Goal: Task Accomplishment & Management: Complete application form

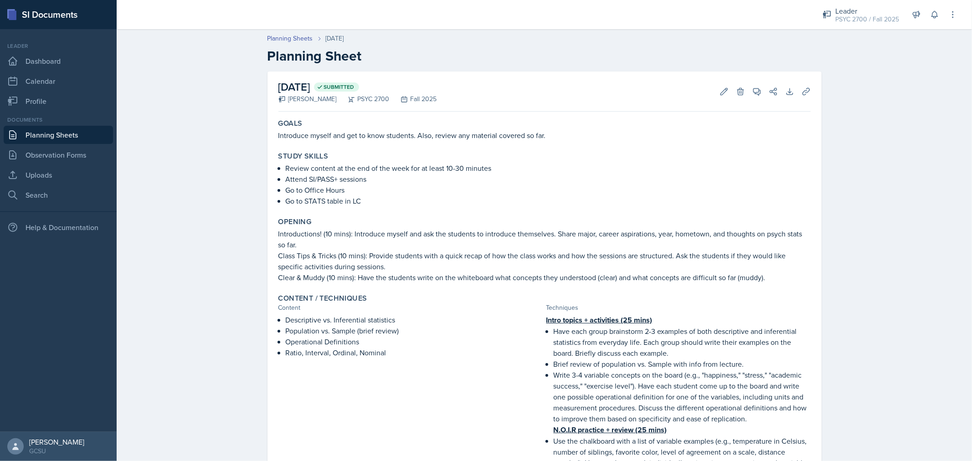
click at [345, 133] on p "Introduce myself and get to know students. Also, review any material covered so…" at bounding box center [544, 135] width 532 height 11
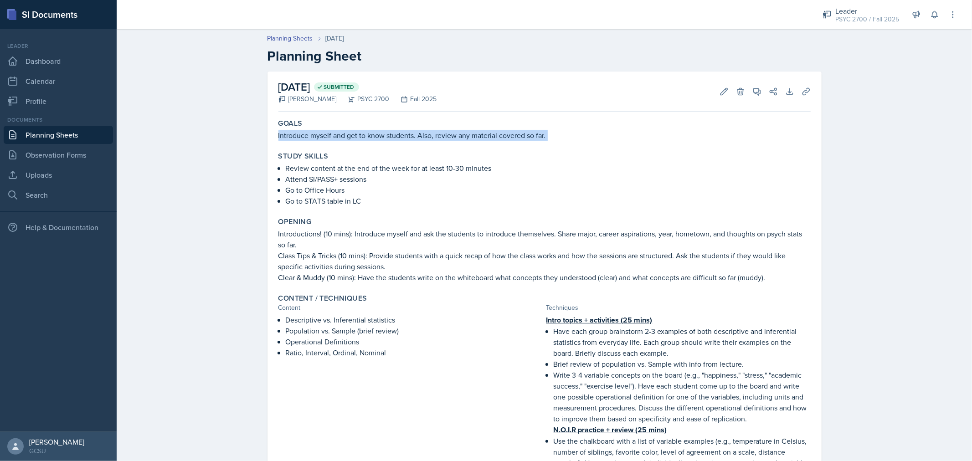
click at [345, 133] on p "Introduce myself and get to know students. Also, review any material covered so…" at bounding box center [544, 135] width 532 height 11
copy div "Introduce myself and get to know students. Also, review any material covered so…"
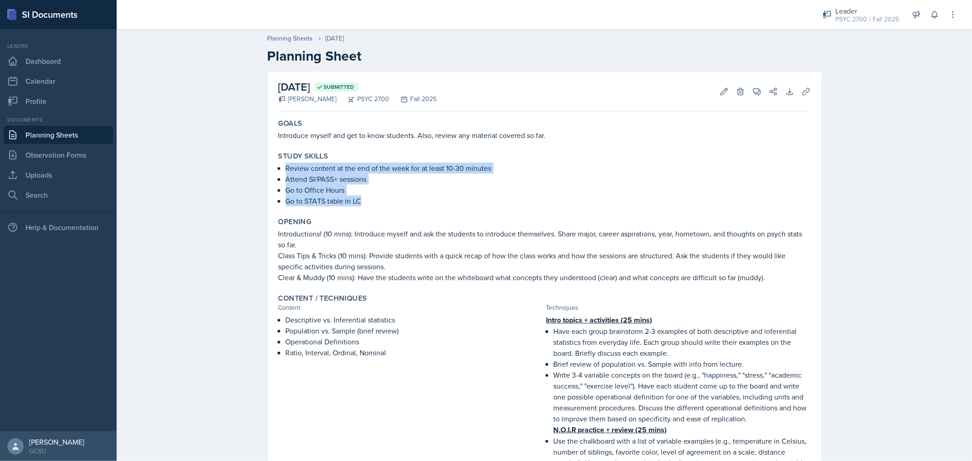
drag, startPoint x: 283, startPoint y: 168, endPoint x: 357, endPoint y: 202, distance: 81.9
click at [357, 202] on ul "Review content at the end of the week for at least 10-30 minutes Attend SI/PASS…" at bounding box center [548, 185] width 525 height 44
copy ul "Review content at the end of the week for at least 10-30 minutes Attend SI/PASS…"
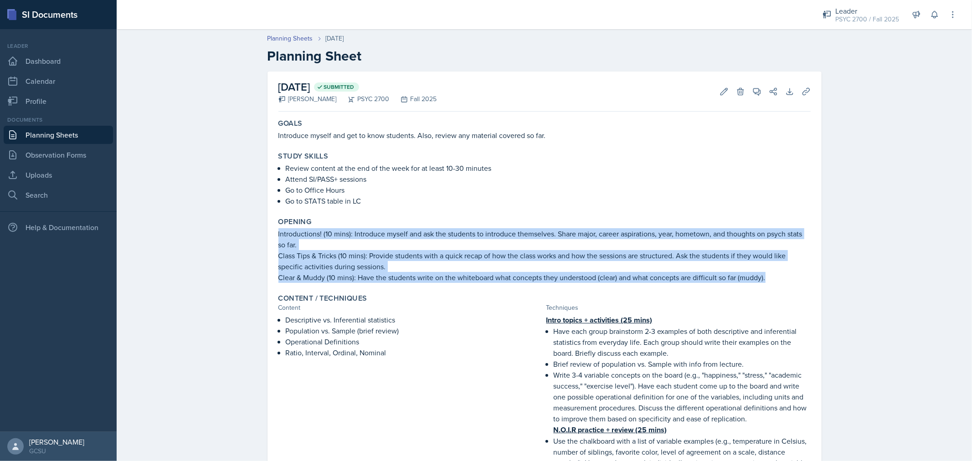
drag, startPoint x: 274, startPoint y: 233, endPoint x: 792, endPoint y: 276, distance: 519.8
click at [792, 276] on div "Opening Introductions! (10 mins): Introduce myself and ask the students to intr…" at bounding box center [544, 250] width 539 height 73
copy div "Introductions! (10 mins): Introduce myself and ask the students to introduce th…"
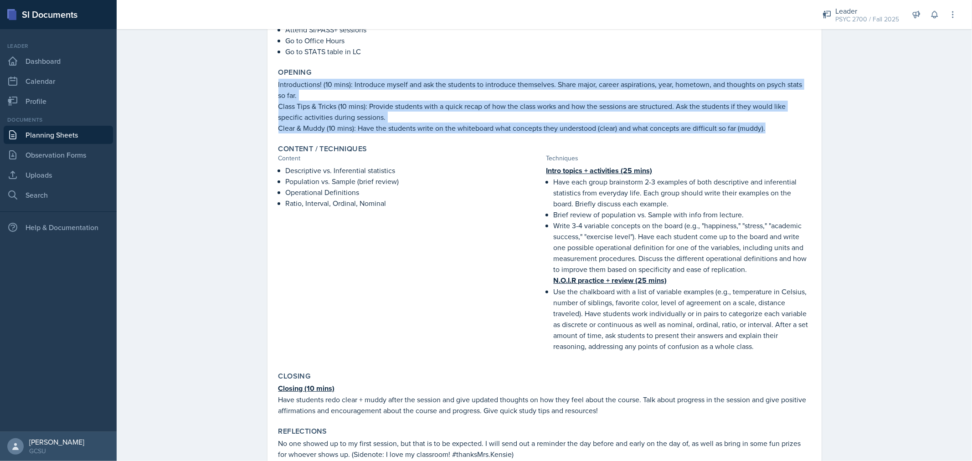
scroll to position [183, 0]
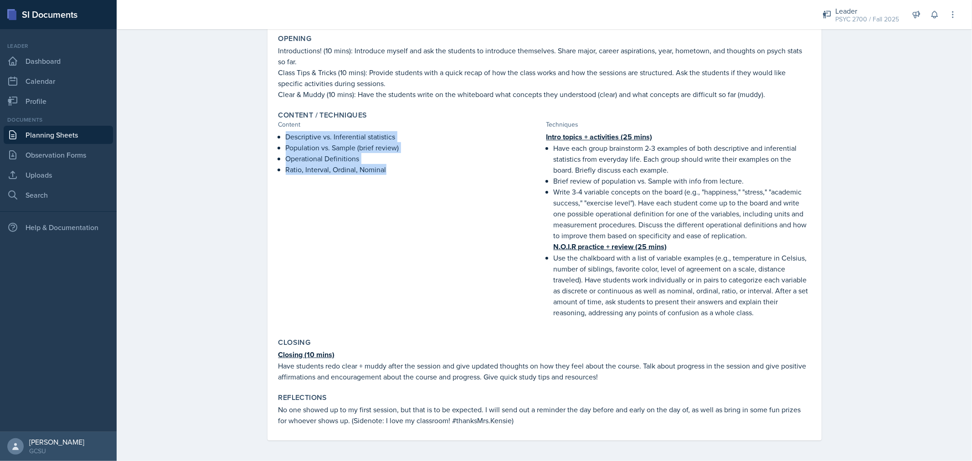
drag, startPoint x: 284, startPoint y: 136, endPoint x: 385, endPoint y: 172, distance: 107.9
click at [385, 172] on ul "Descriptive vs. Inferential statistics Population vs. Sample (brief review) Ope…" at bounding box center [414, 153] width 257 height 44
copy ul "Descriptive vs. Inferential statistics Population vs. Sample (brief review) Ope…"
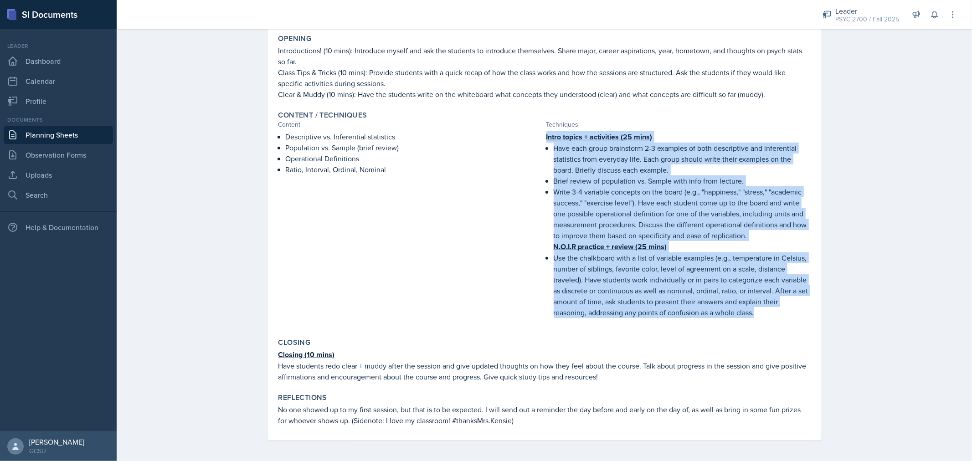
drag, startPoint x: 540, startPoint y: 135, endPoint x: 771, endPoint y: 317, distance: 293.3
click at [771, 317] on div "Descriptive vs. Inferential statistics Population vs. Sample (brief review) Ope…" at bounding box center [544, 229] width 532 height 196
copy div "Intro topics + activities (25 mins) Have each group brainstorm 2-3 examples of …"
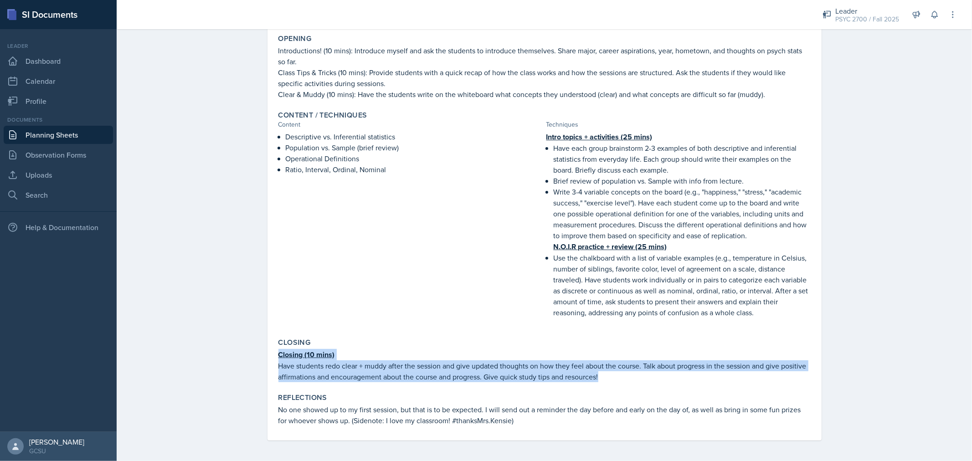
drag, startPoint x: 274, startPoint y: 353, endPoint x: 658, endPoint y: 376, distance: 384.3
click at [658, 376] on div "Closing (10 mins) Have students redo clear + muddy after the session and give u…" at bounding box center [544, 365] width 532 height 33
copy div "Closing (10 mins) Have students redo clear + muddy after the session and give u…"
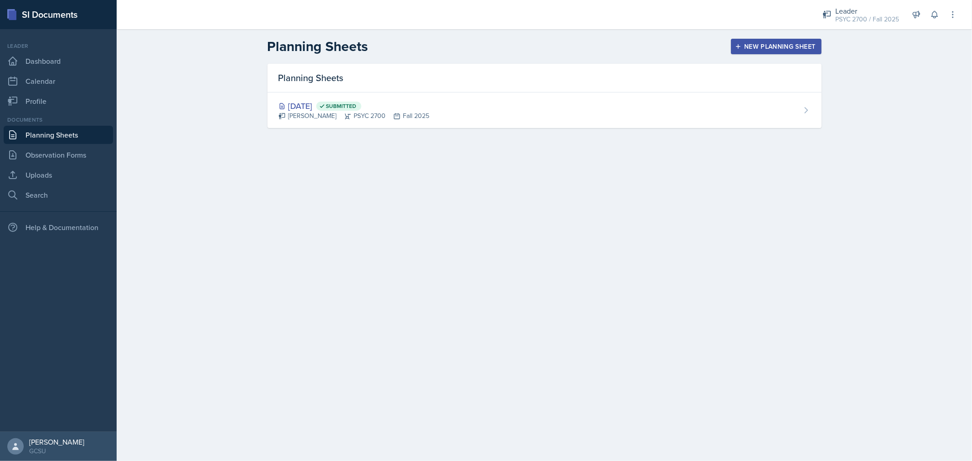
click at [794, 49] on div "New Planning Sheet" at bounding box center [776, 46] width 78 height 7
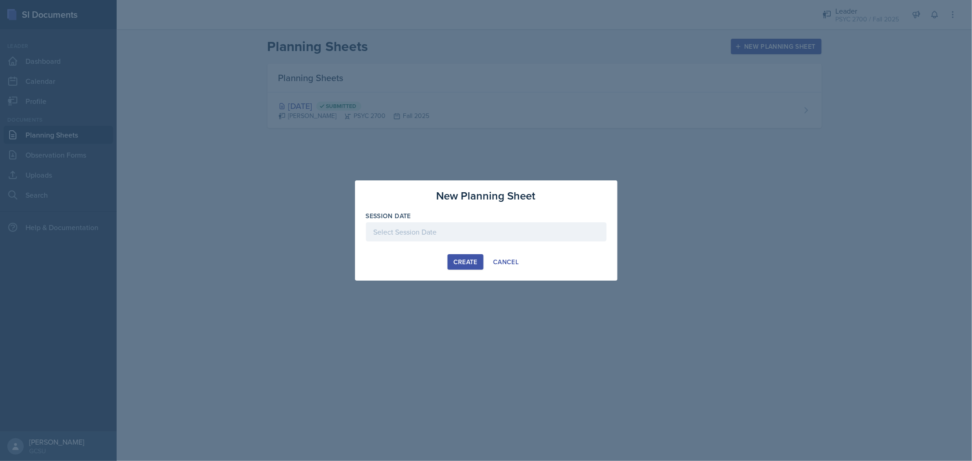
click at [408, 224] on div at bounding box center [486, 231] width 241 height 19
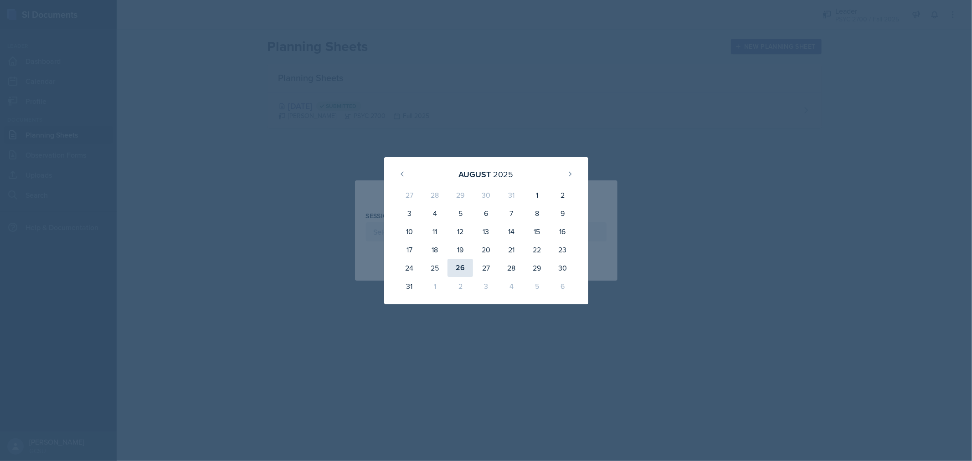
click at [459, 266] on div "26" at bounding box center [460, 268] width 26 height 18
type input "[DATE]"
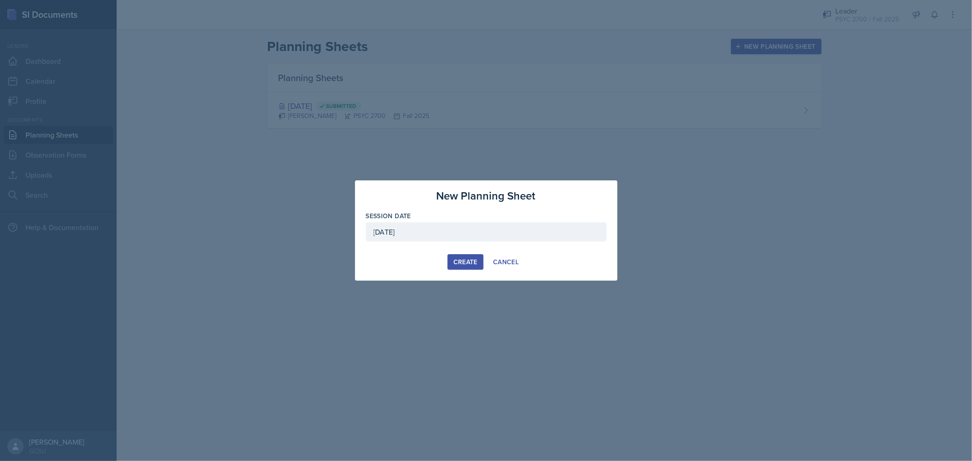
click at [477, 266] on button "Create" at bounding box center [465, 261] width 36 height 15
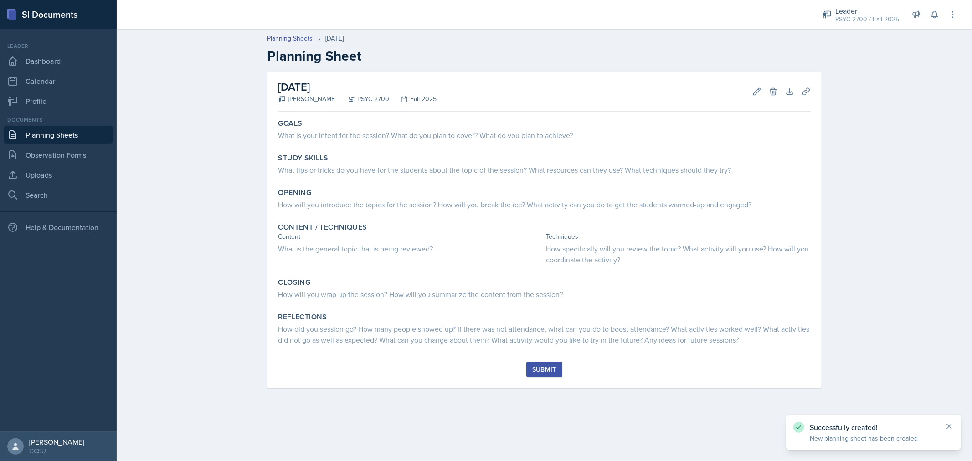
click at [534, 375] on button "Submit" at bounding box center [544, 369] width 36 height 15
click at [755, 94] on icon at bounding box center [756, 91] width 9 height 9
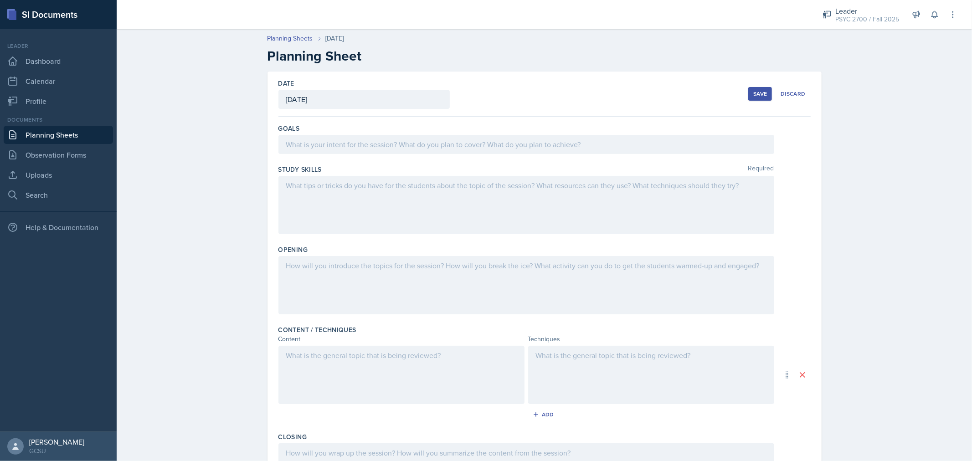
click at [522, 144] on div at bounding box center [526, 144] width 496 height 19
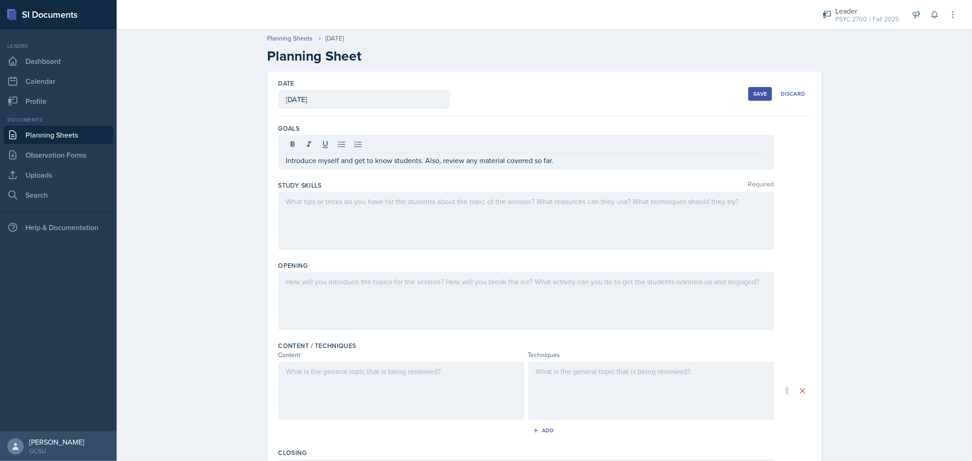
click at [530, 214] on div at bounding box center [526, 221] width 496 height 58
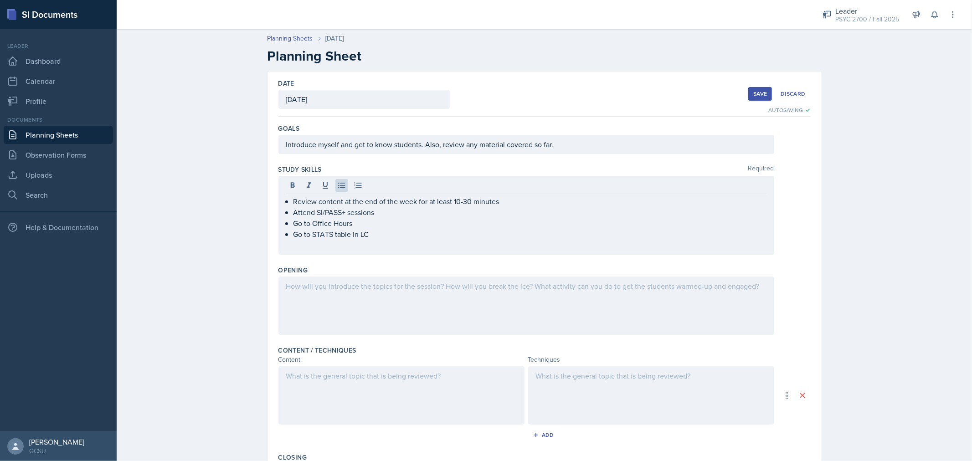
click at [322, 302] on div at bounding box center [526, 306] width 496 height 58
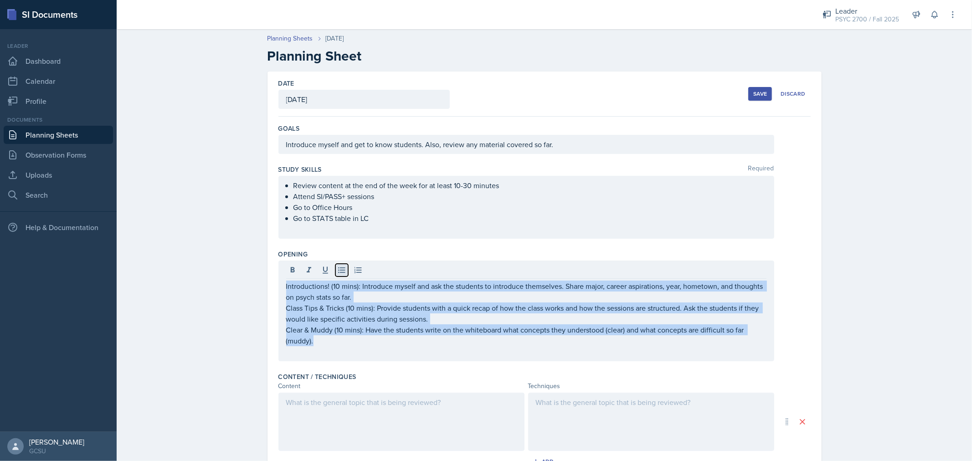
click at [340, 271] on icon at bounding box center [341, 270] width 9 height 9
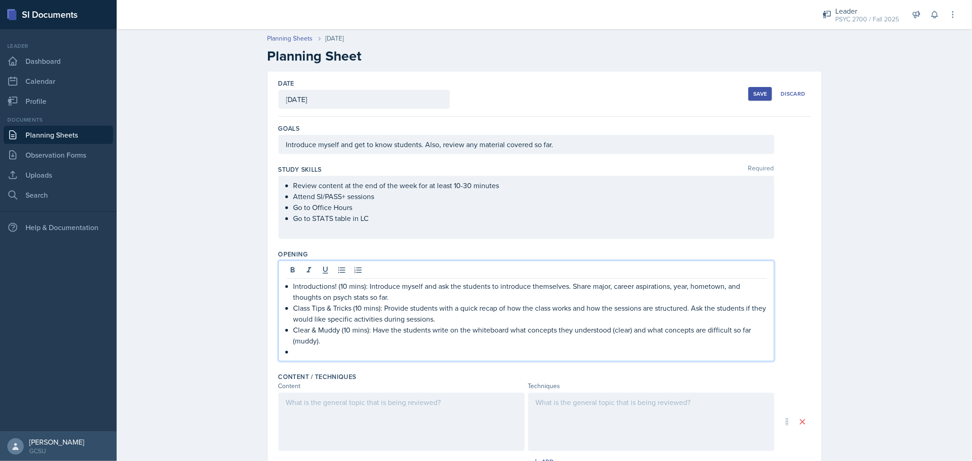
click at [313, 349] on p at bounding box center [529, 351] width 473 height 11
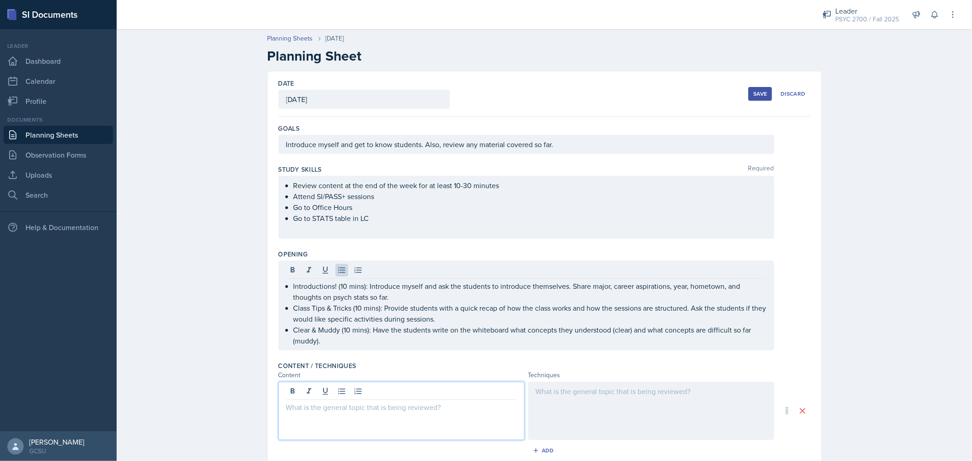
click at [342, 393] on div at bounding box center [401, 411] width 246 height 58
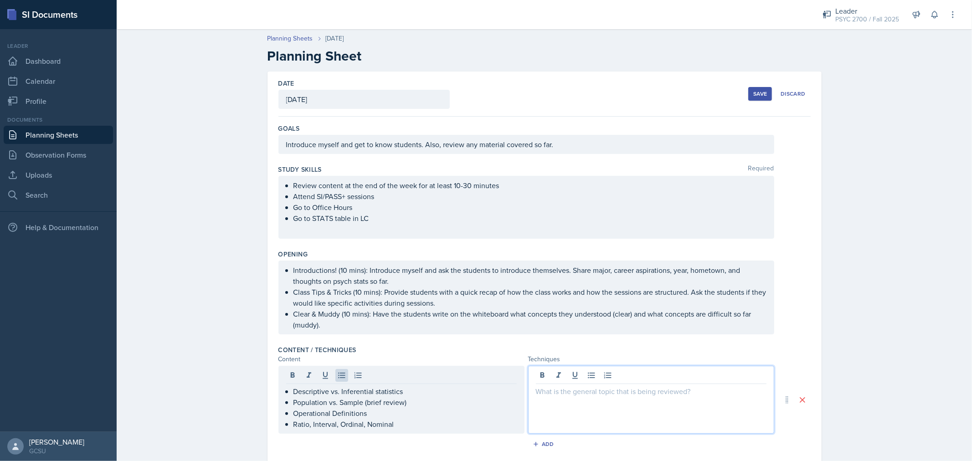
click at [588, 380] on div at bounding box center [651, 400] width 246 height 68
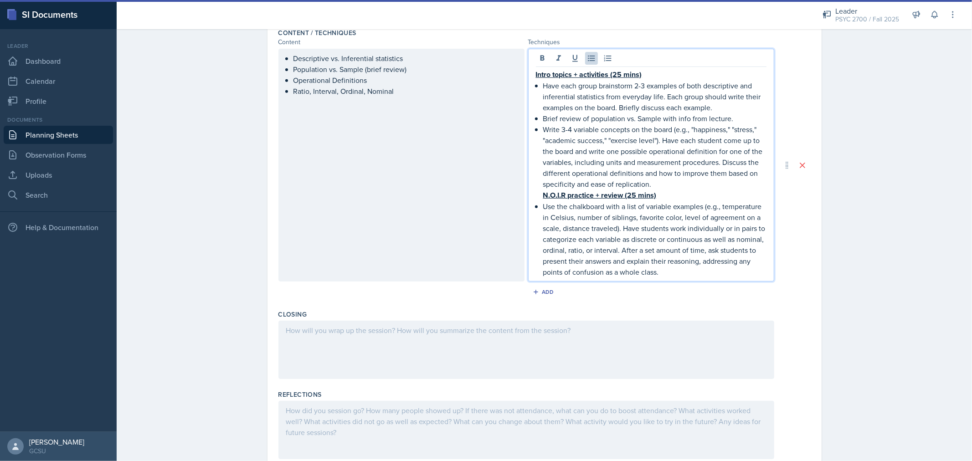
scroll to position [351, 0]
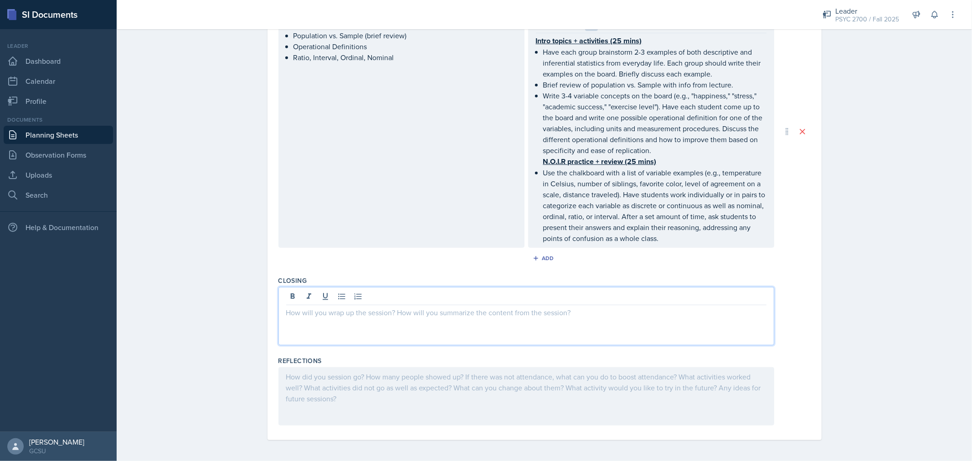
click at [493, 298] on div at bounding box center [526, 316] width 496 height 58
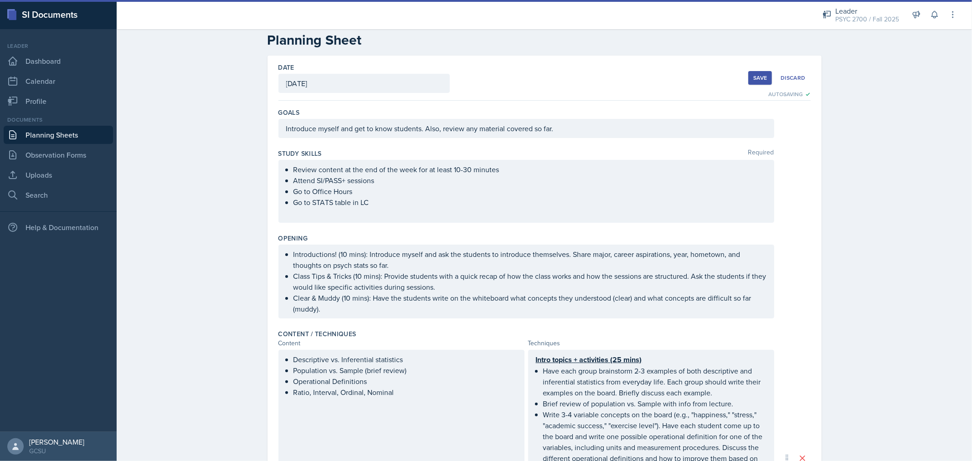
scroll to position [0, 0]
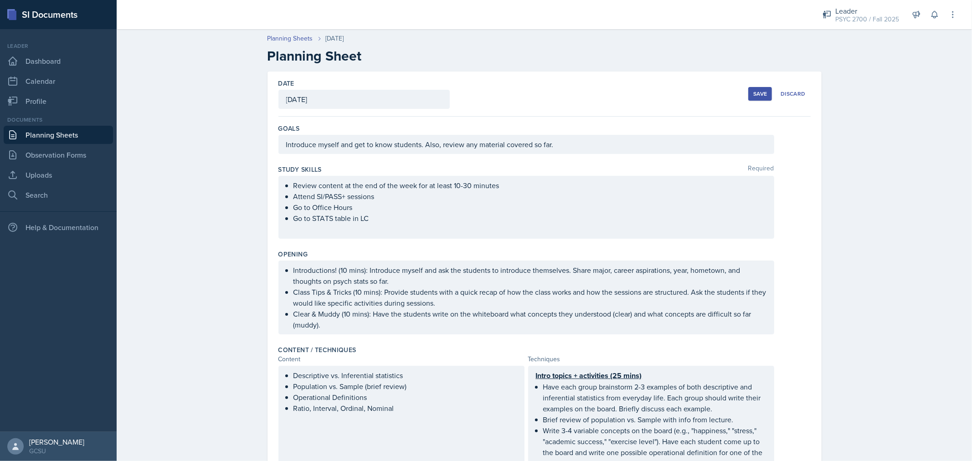
click at [754, 98] on button "Save" at bounding box center [760, 94] width 24 height 14
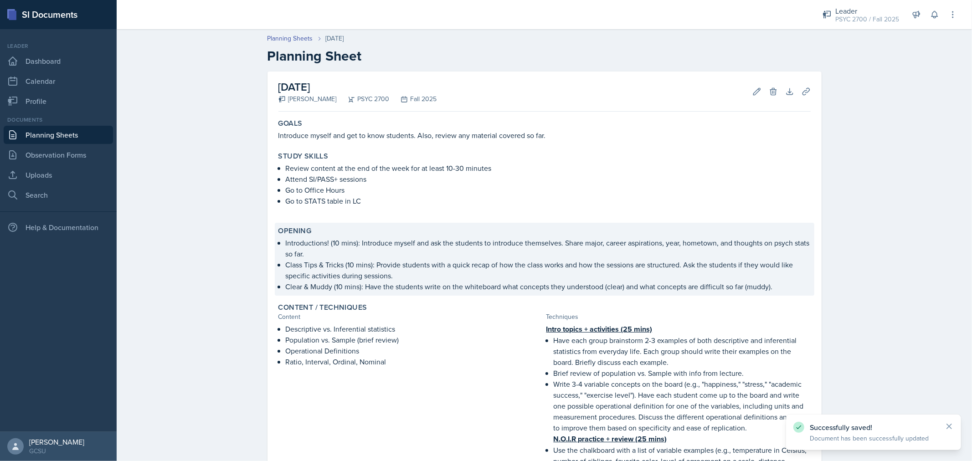
scroll to position [211, 0]
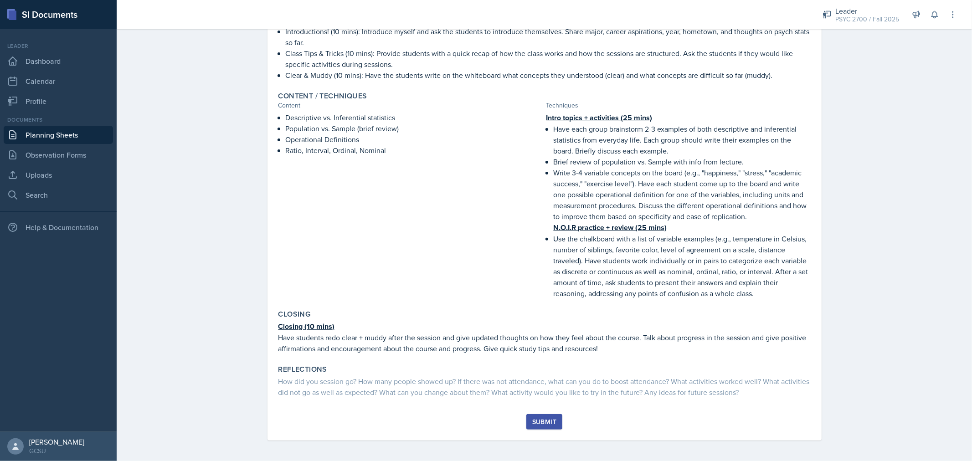
click at [539, 418] on div "Submit" at bounding box center [544, 421] width 24 height 7
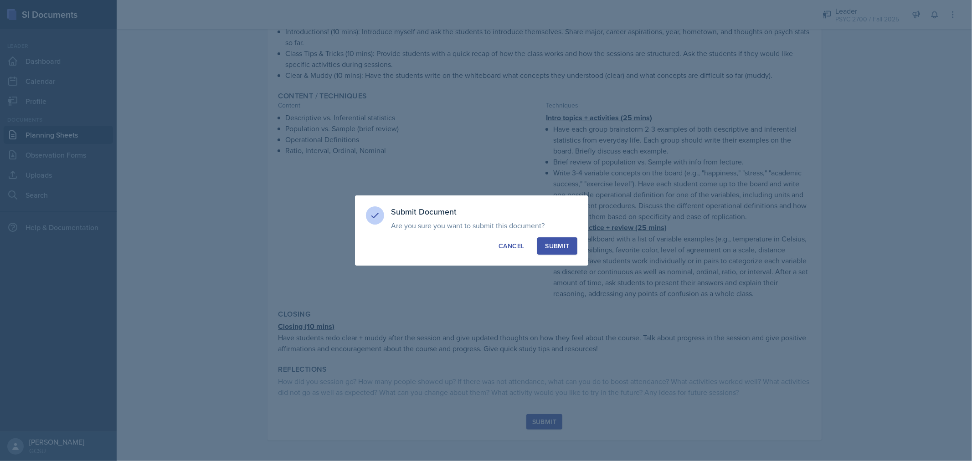
click at [567, 246] on div "Submit" at bounding box center [557, 245] width 24 height 9
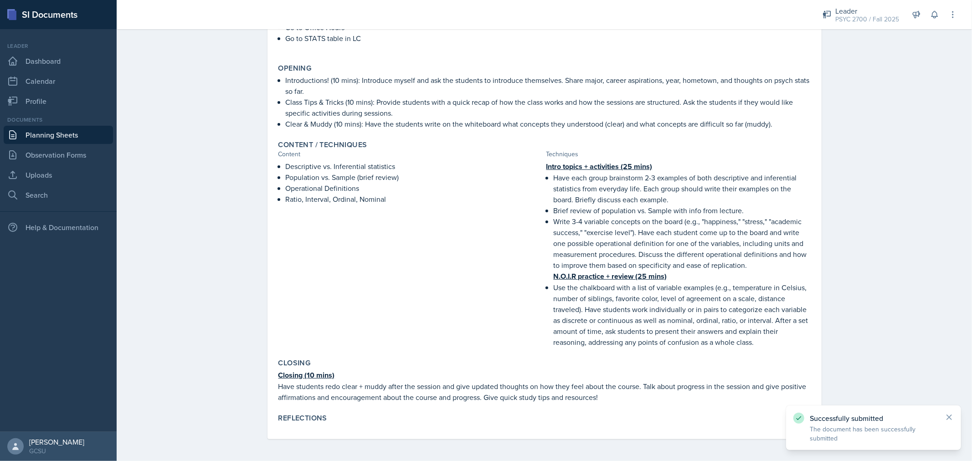
scroll to position [161, 0]
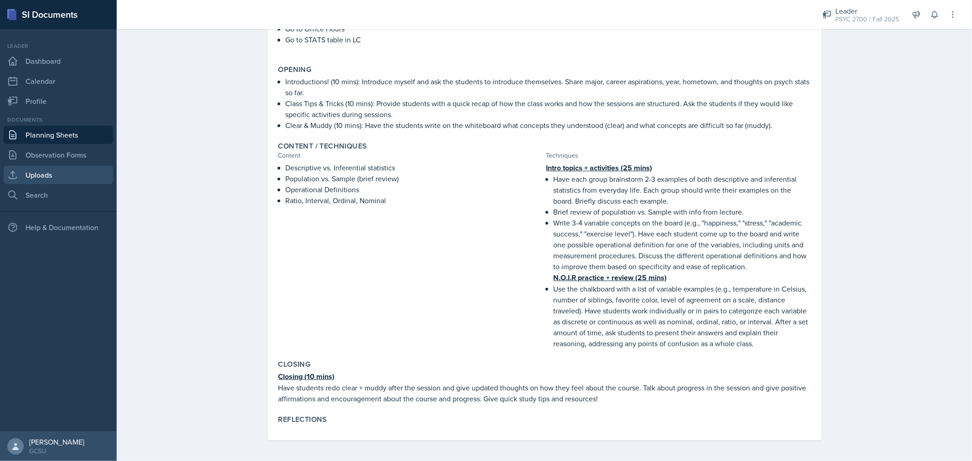
click at [46, 178] on link "Uploads" at bounding box center [58, 175] width 109 height 18
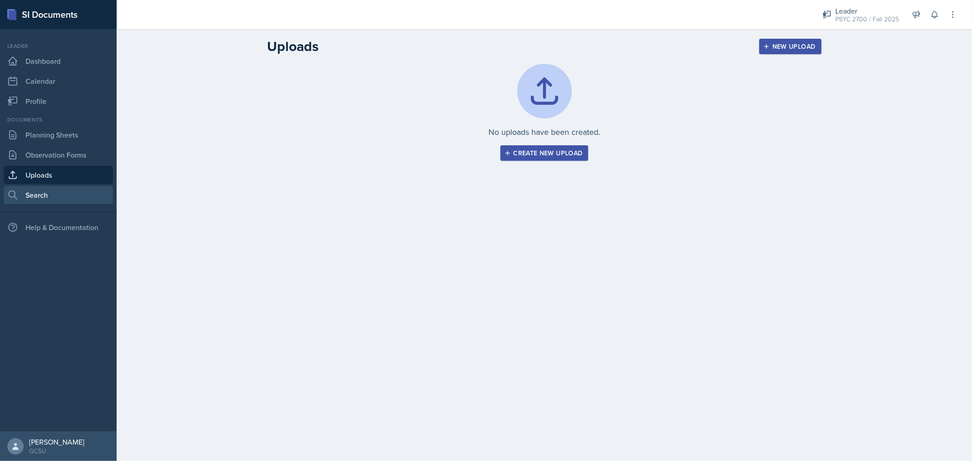
click at [39, 197] on link "Search" at bounding box center [58, 195] width 109 height 18
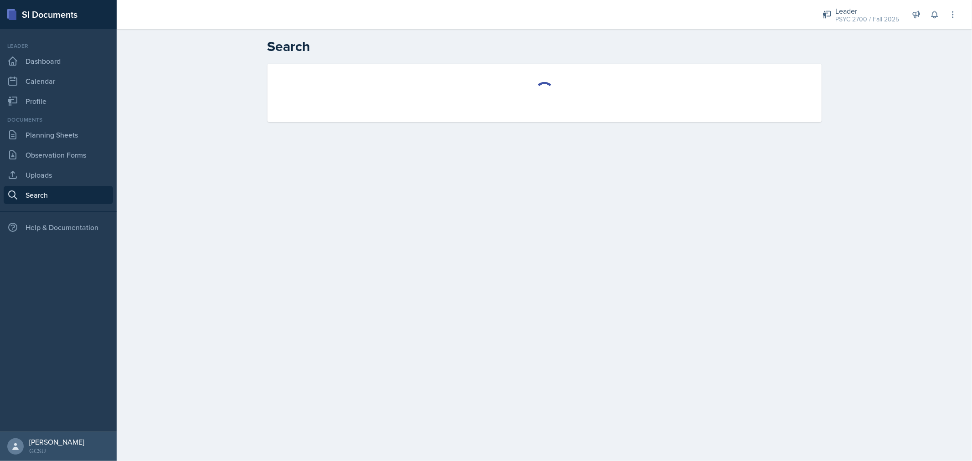
select select "all"
select select "1"
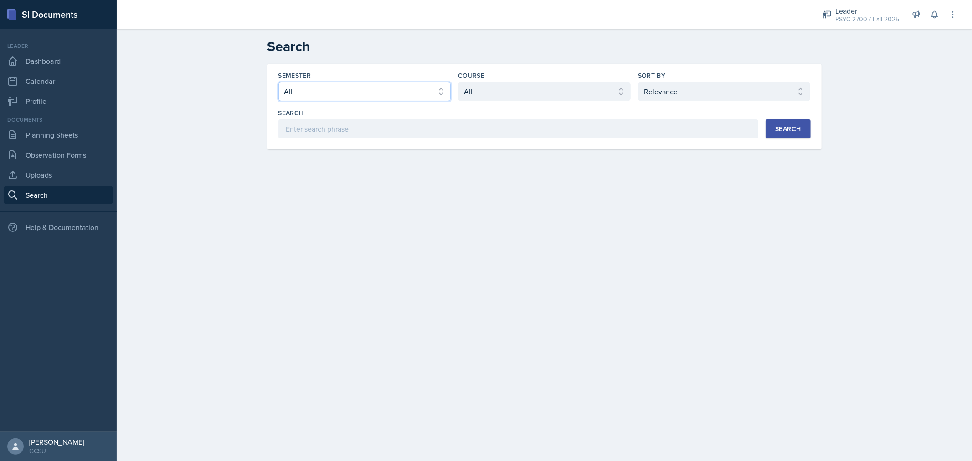
click at [400, 92] on select "Select semester All Fall 2025 Spring 2025 Fall 2024 Spring 2024 Fall 2023 Sprin…" at bounding box center [364, 91] width 173 height 19
click at [490, 89] on select "Select course All ACCT 3101 ACCT 3102 ASTR 1000 BIOL 1100 BIOL 1107 BIOL 1108 B…" at bounding box center [544, 91] width 173 height 19
select select "abe6cc92-cda0-419a-99d4-526c6c05315f"
click at [458, 82] on select "Select course All ACCT 3101 ACCT 3102 ASTR 1000 BIOL 1100 BIOL 1107 BIOL 1108 B…" at bounding box center [544, 91] width 173 height 19
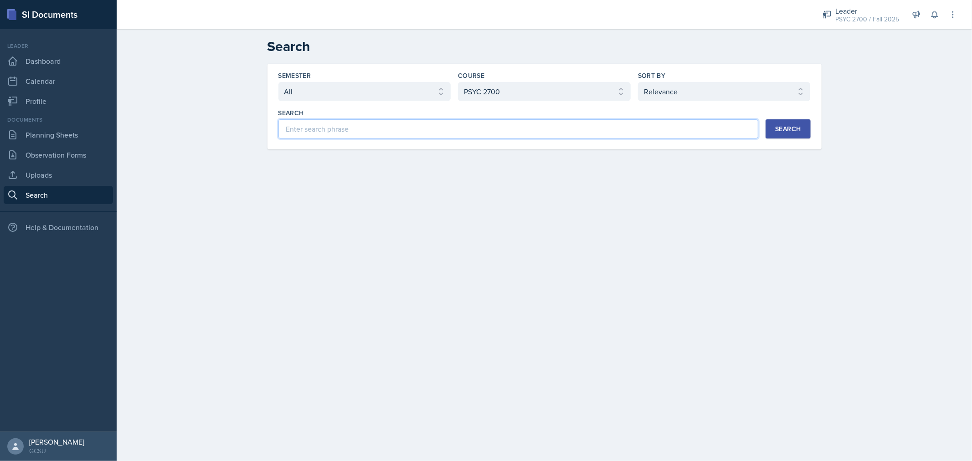
click at [621, 130] on input at bounding box center [518, 128] width 480 height 19
type input "unit 1"
click at [777, 129] on div "Search" at bounding box center [788, 128] width 26 height 7
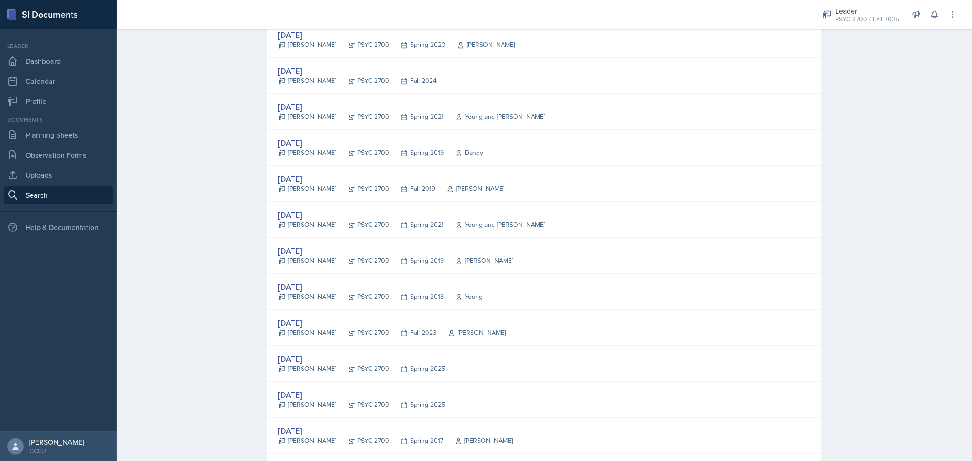
scroll to position [1138, 0]
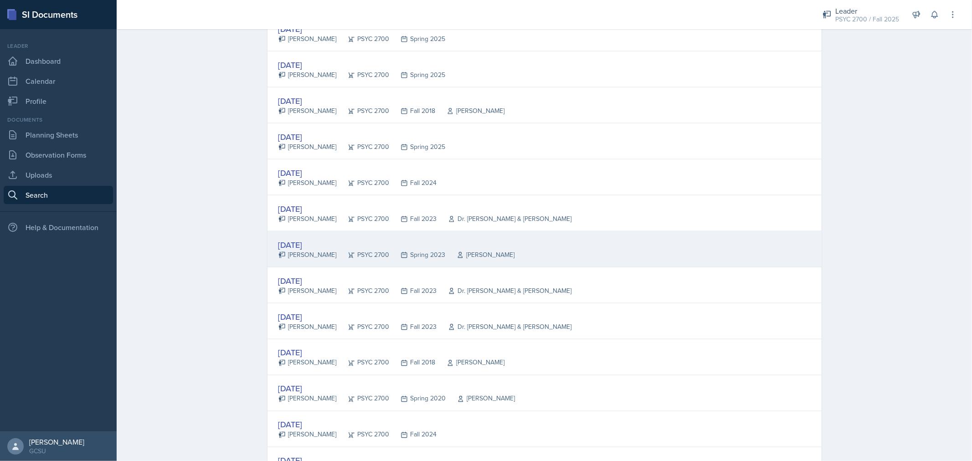
click at [374, 238] on div "[DATE] [PERSON_NAME] PSYC 2700 Spring 2023 [PERSON_NAME]" at bounding box center [544, 249] width 554 height 36
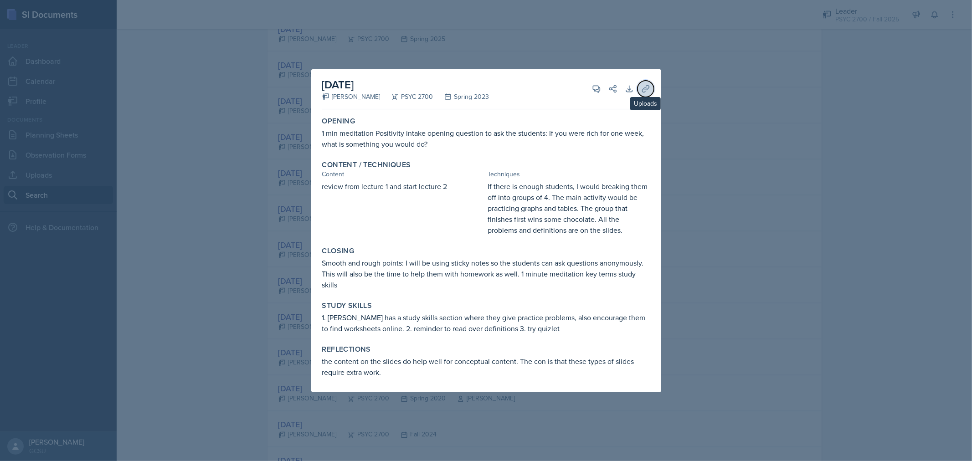
click at [646, 83] on button "Uploads" at bounding box center [645, 89] width 16 height 16
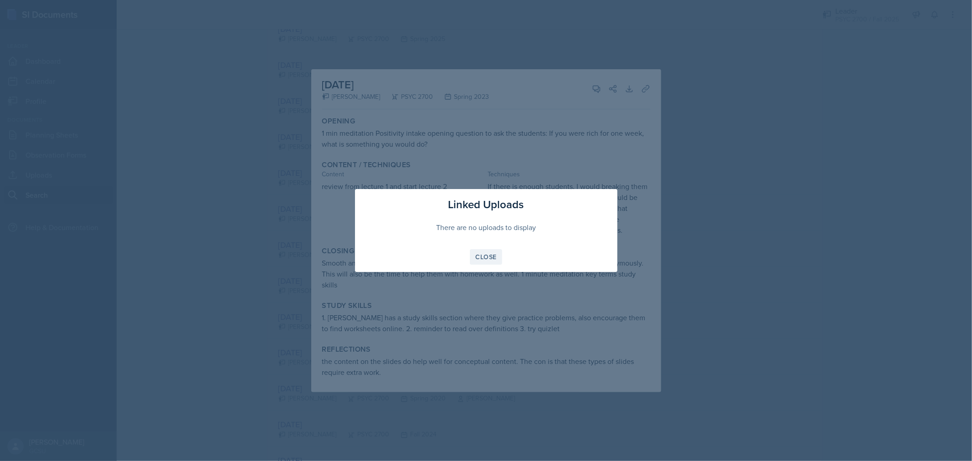
click at [480, 254] on div "Close" at bounding box center [486, 256] width 21 height 7
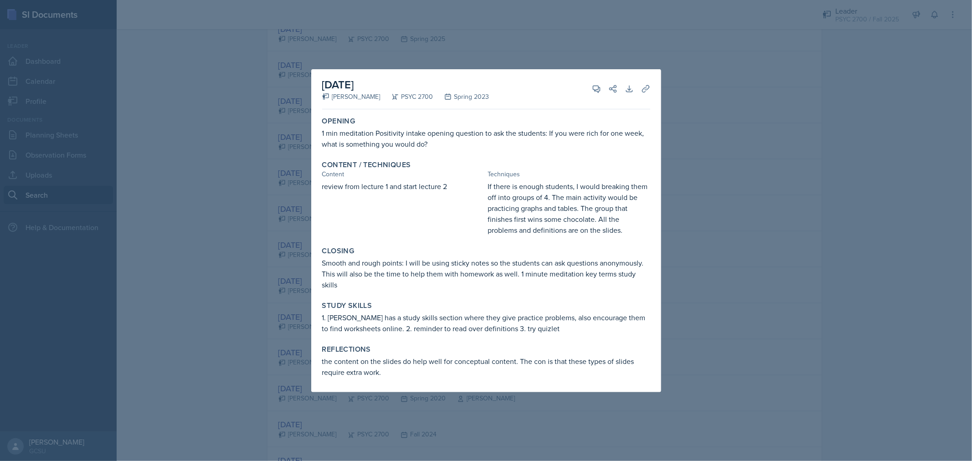
click at [705, 89] on div at bounding box center [486, 230] width 972 height 461
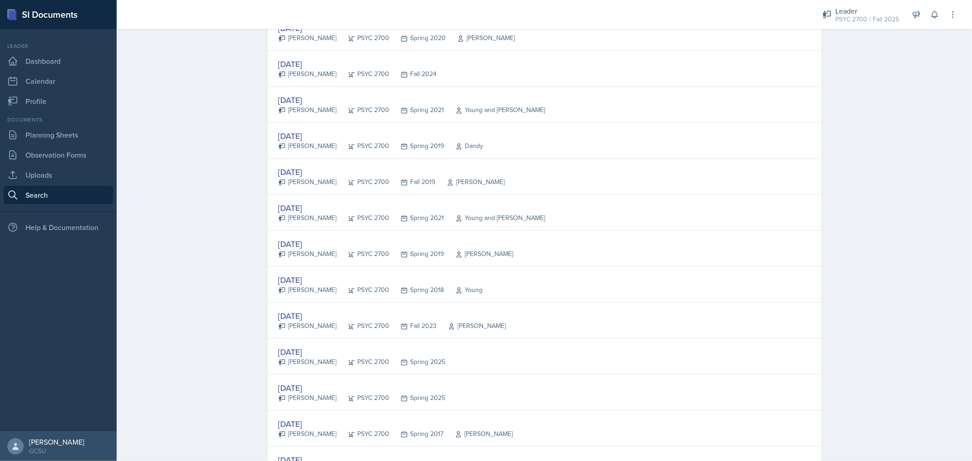
scroll to position [1492, 0]
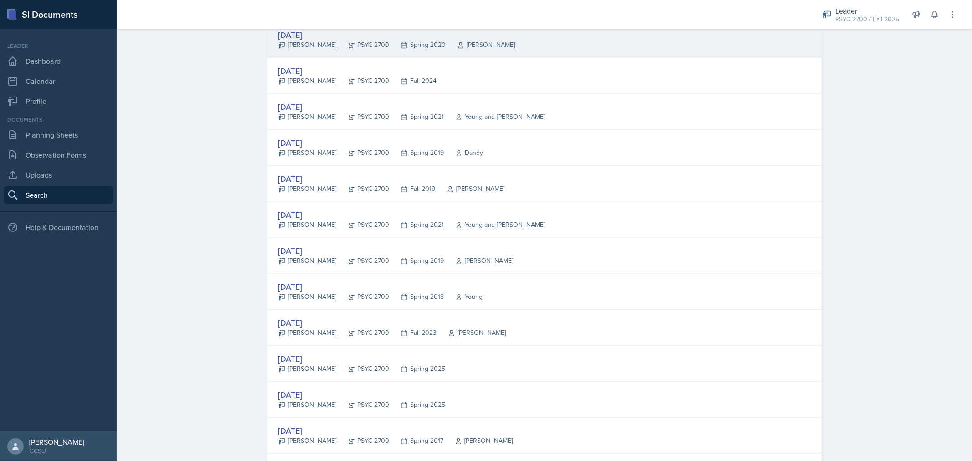
click at [557, 51] on div "[DATE] [PERSON_NAME] PSYC 2700 Spring 2020 [PERSON_NAME]" at bounding box center [544, 39] width 554 height 36
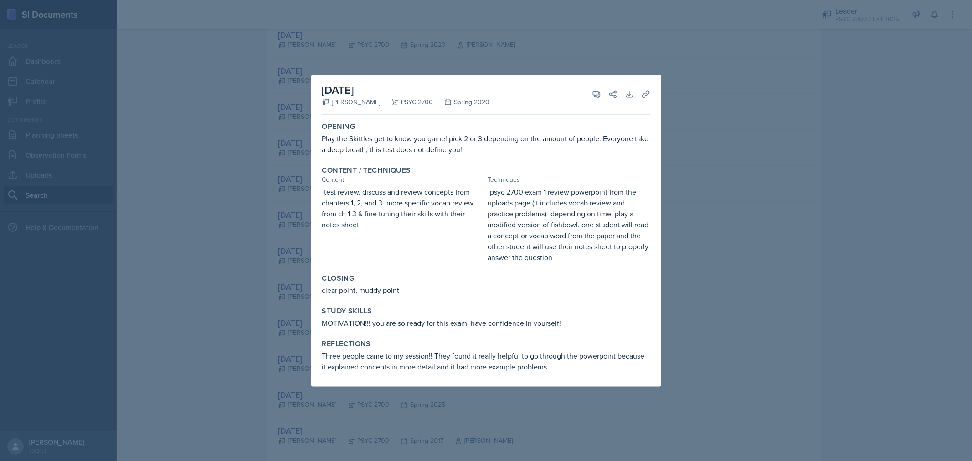
click at [782, 159] on div at bounding box center [486, 230] width 972 height 461
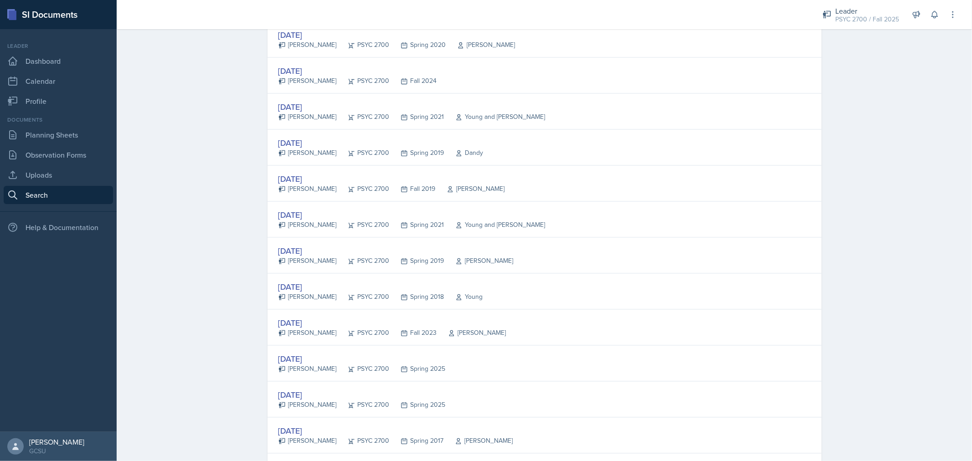
scroll to position [129, 0]
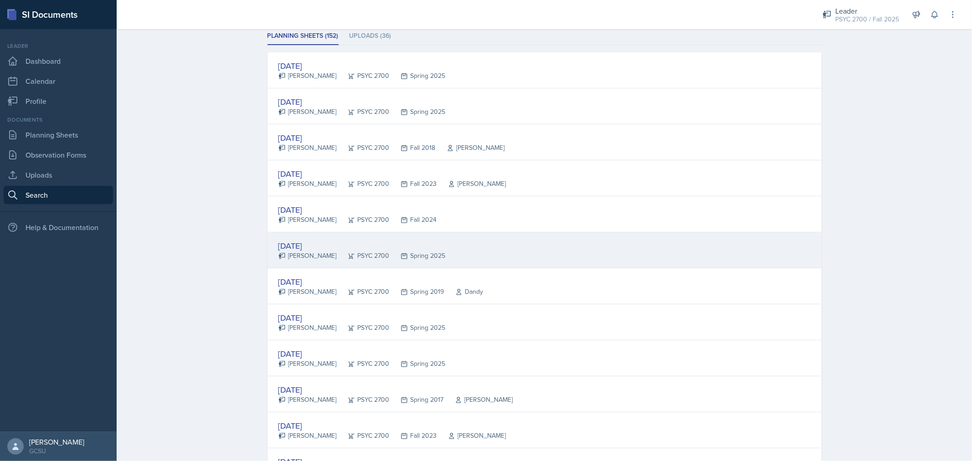
click at [446, 239] on div "[DATE] [PERSON_NAME] PSYC 2700 Spring 2025" at bounding box center [544, 250] width 554 height 36
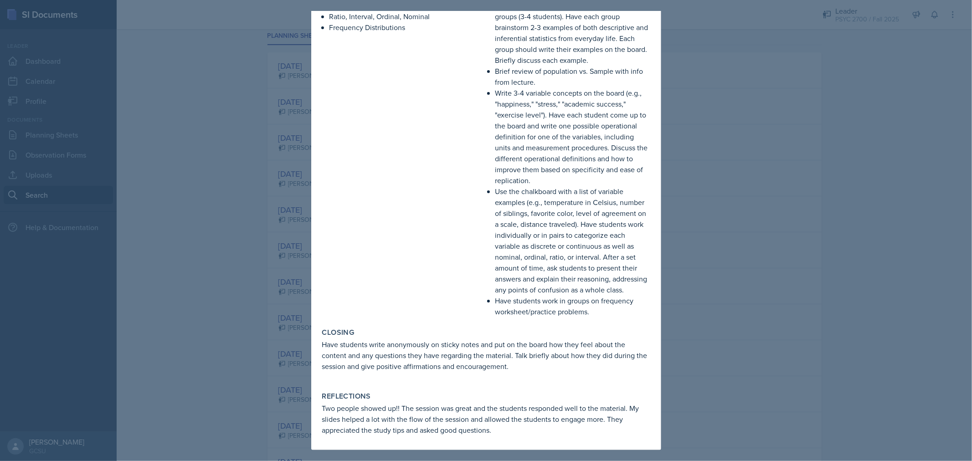
scroll to position [0, 0]
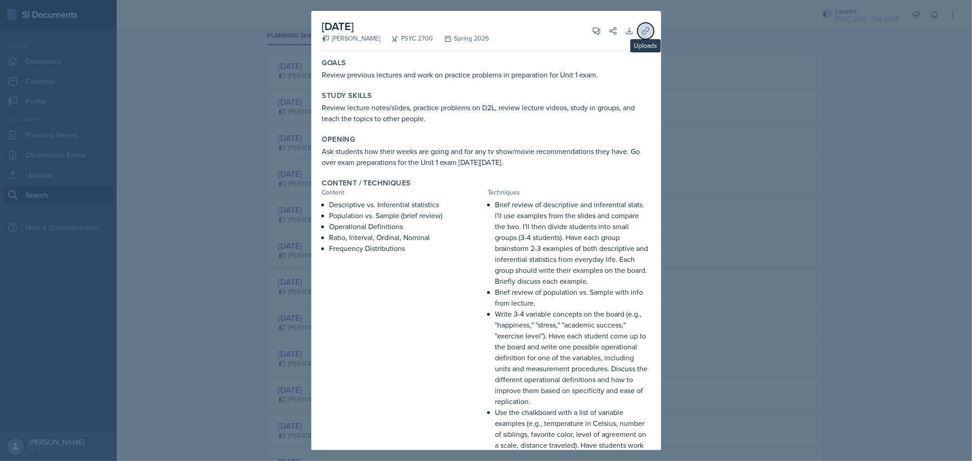
click at [640, 25] on button "Uploads" at bounding box center [645, 31] width 16 height 16
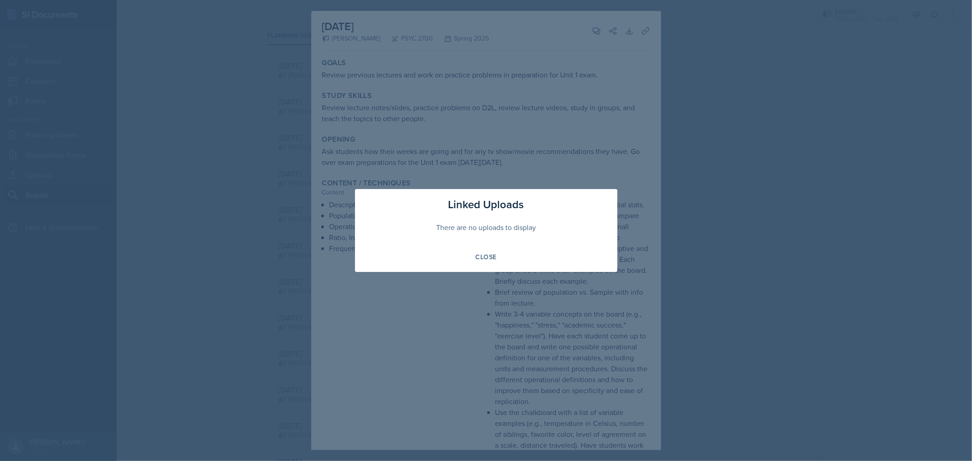
click at [698, 94] on div at bounding box center [486, 230] width 972 height 461
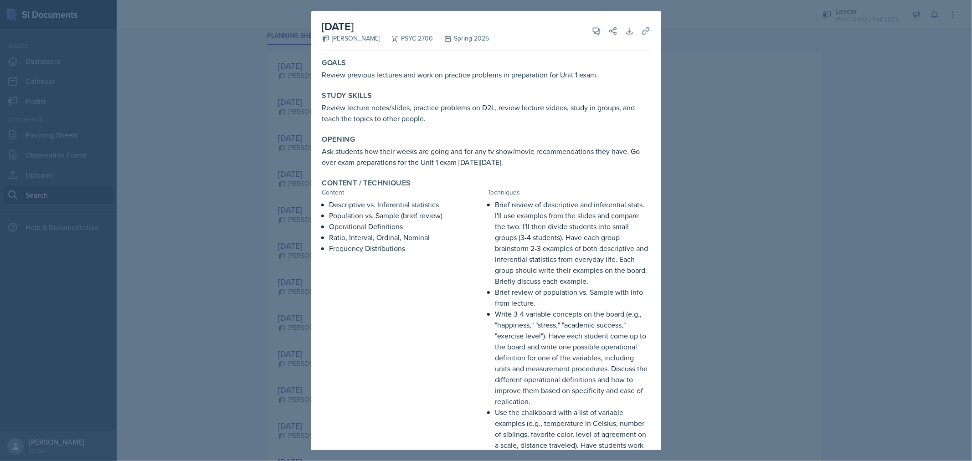
click at [698, 94] on div at bounding box center [486, 230] width 972 height 461
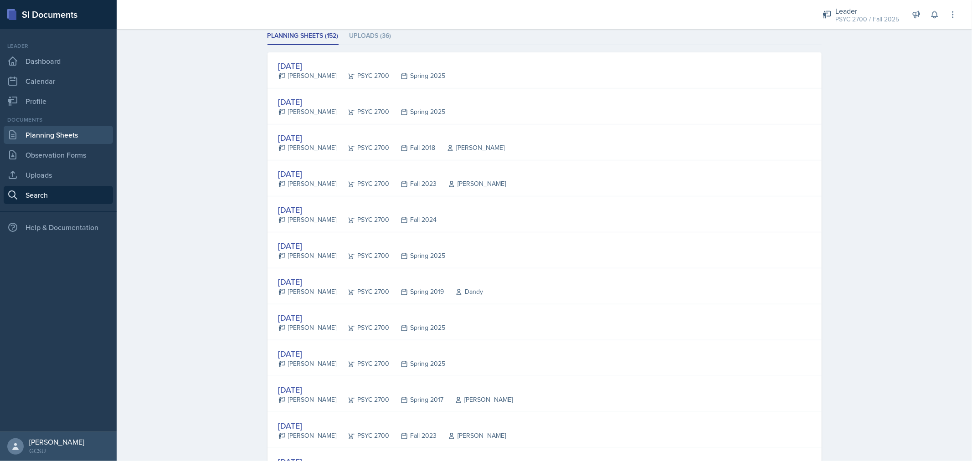
click at [56, 134] on link "Planning Sheets" at bounding box center [58, 135] width 109 height 18
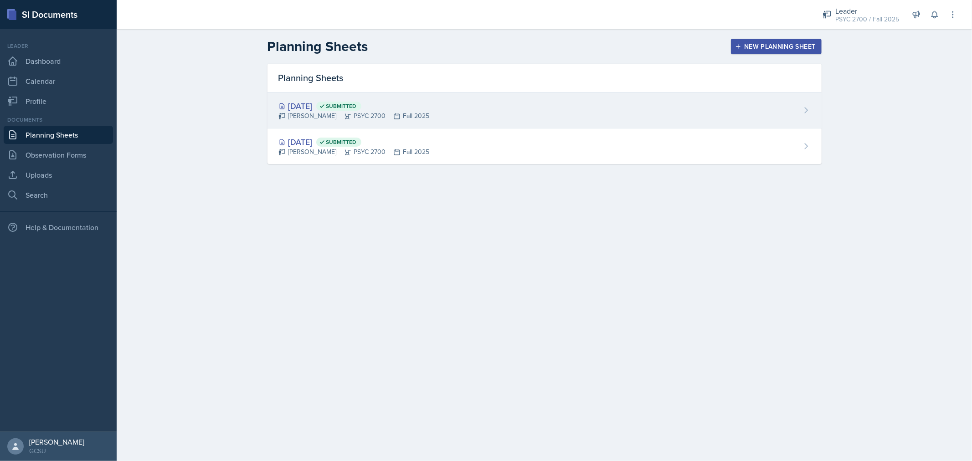
click at [472, 121] on div "[DATE] Submitted [PERSON_NAME] PSYC 2700 Fall 2025" at bounding box center [544, 110] width 554 height 36
